Goal: Information Seeking & Learning: Learn about a topic

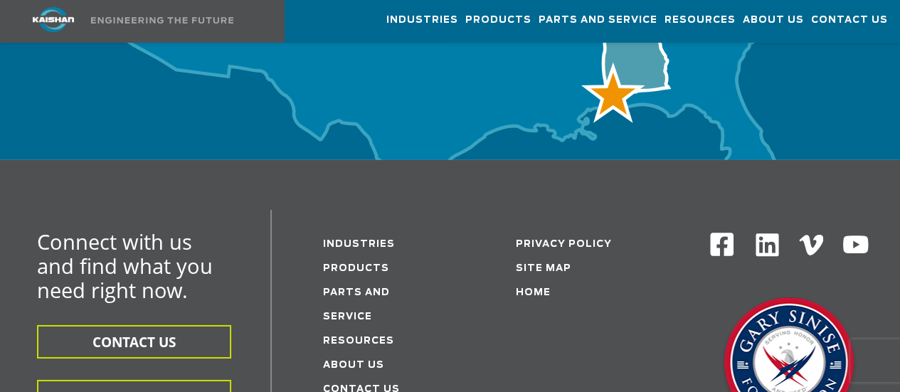
scroll to position [4909, 0]
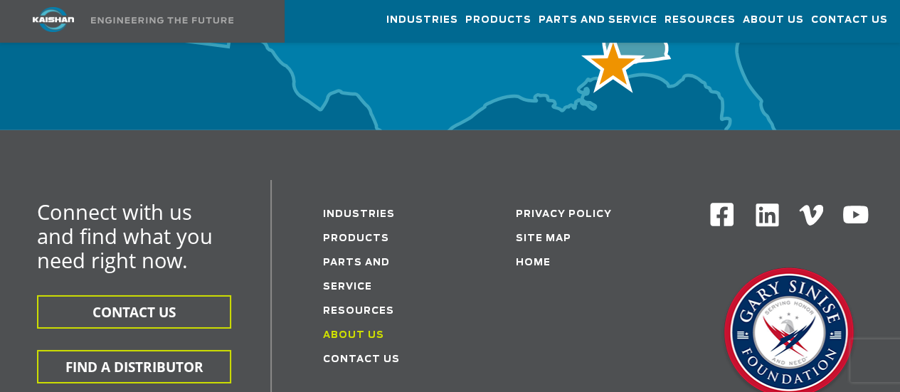
click at [335, 331] on link "About Us" at bounding box center [353, 335] width 61 height 9
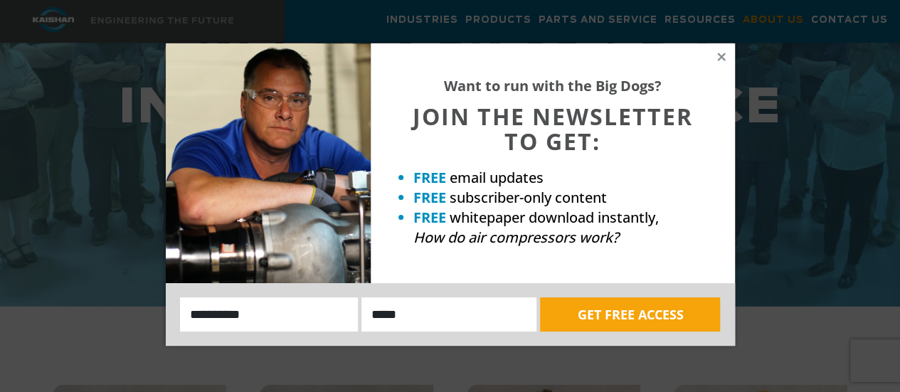
scroll to position [1992, 0]
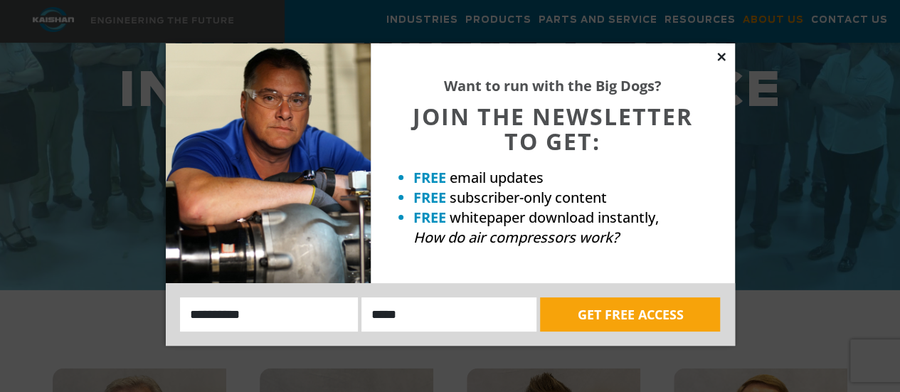
click at [721, 52] on icon at bounding box center [721, 57] width 13 height 13
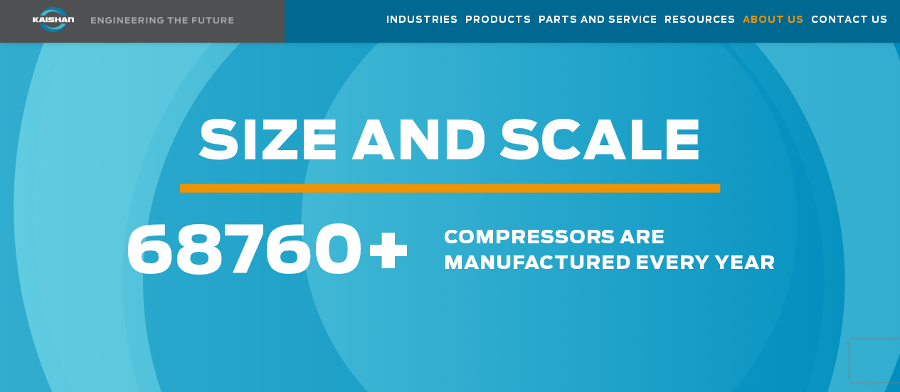
scroll to position [4411, 0]
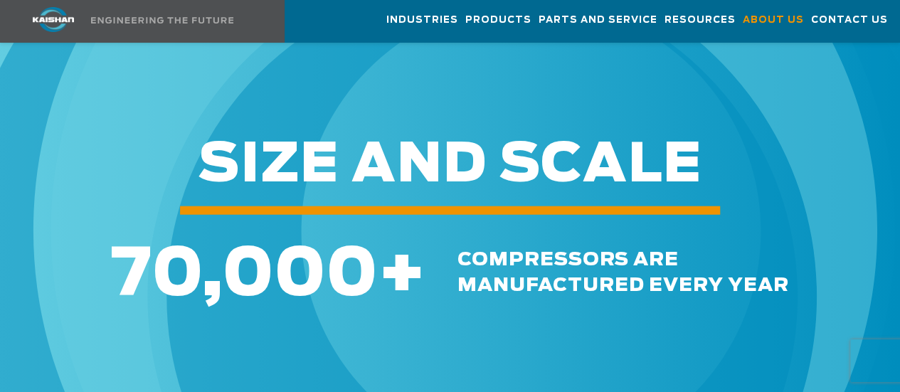
click at [638, 137] on div at bounding box center [450, 224] width 900 height 175
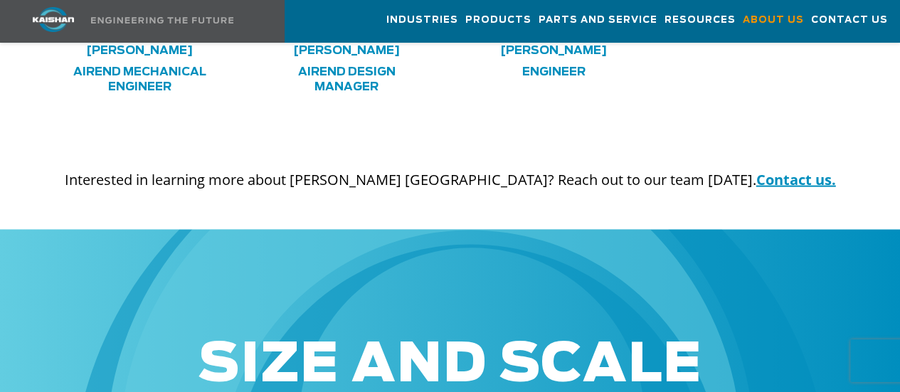
scroll to position [4197, 0]
